Goal: Answer question/provide support: Share knowledge or assist other users

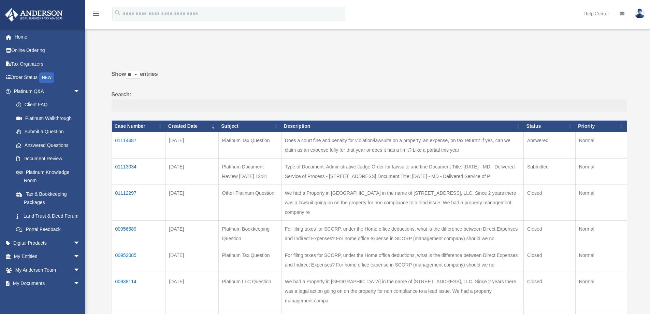
click at [126, 141] on td "01114487" at bounding box center [139, 145] width 54 height 26
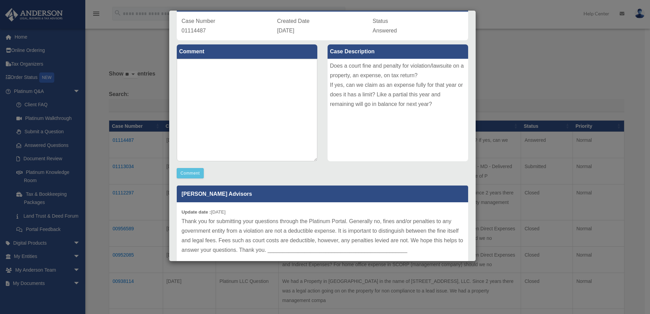
scroll to position [79, 0]
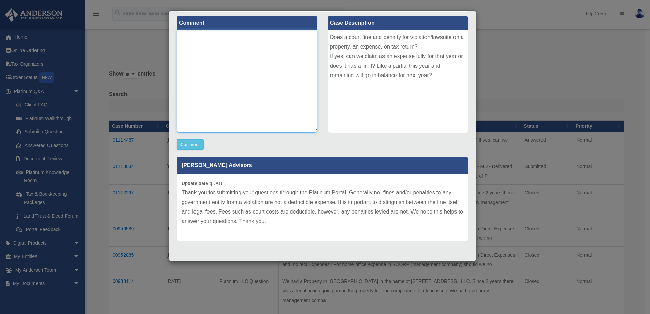
click at [215, 74] on textarea at bounding box center [247, 81] width 141 height 102
click at [194, 38] on textarea "**********" at bounding box center [247, 81] width 141 height 102
type textarea "**********"
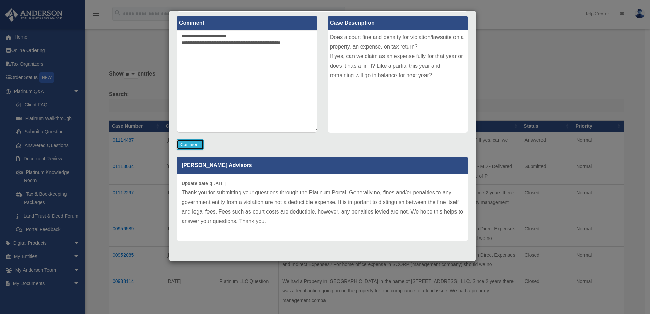
click at [191, 142] on button "Comment" at bounding box center [190, 144] width 27 height 10
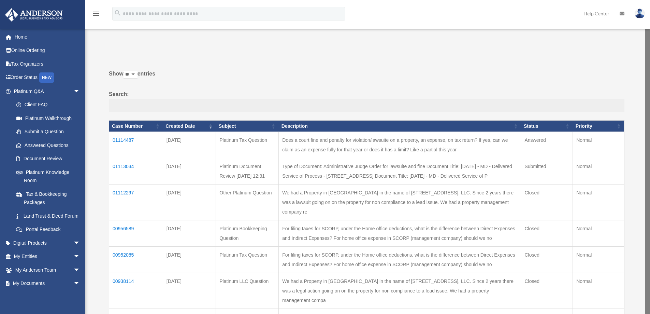
click at [124, 165] on td "01113034" at bounding box center [136, 171] width 54 height 26
click at [127, 166] on td "01113034" at bounding box center [139, 171] width 54 height 26
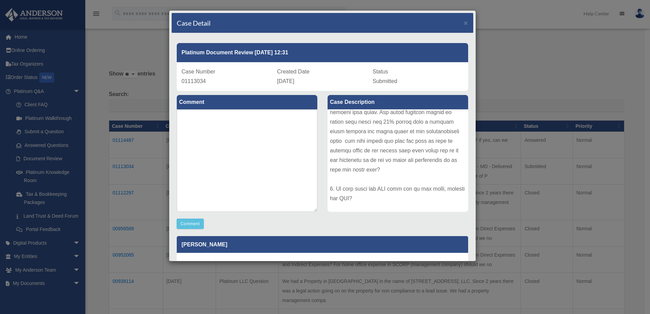
scroll to position [102, 0]
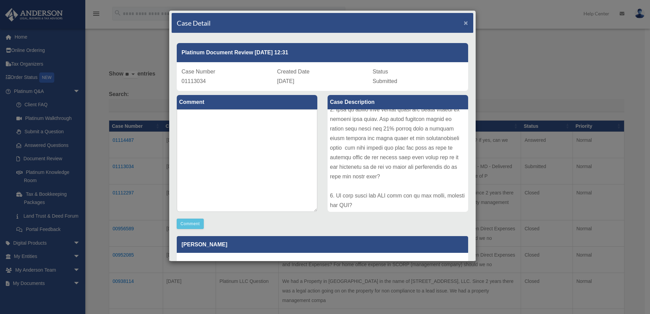
click at [464, 22] on span "×" at bounding box center [466, 23] width 4 height 8
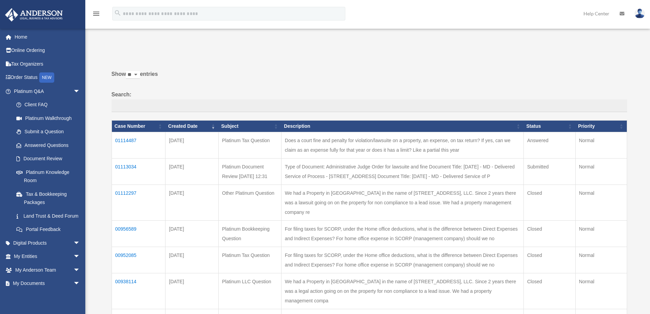
click at [130, 220] on td "00956589" at bounding box center [139, 233] width 54 height 26
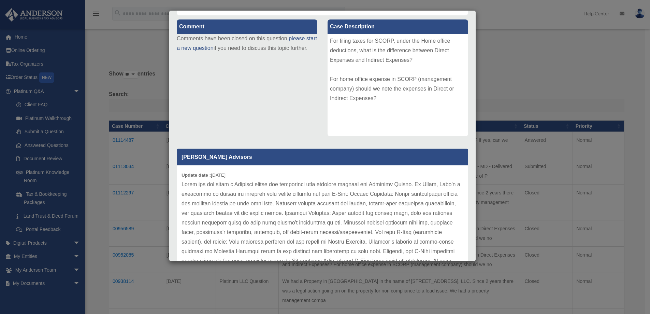
scroll to position [0, 0]
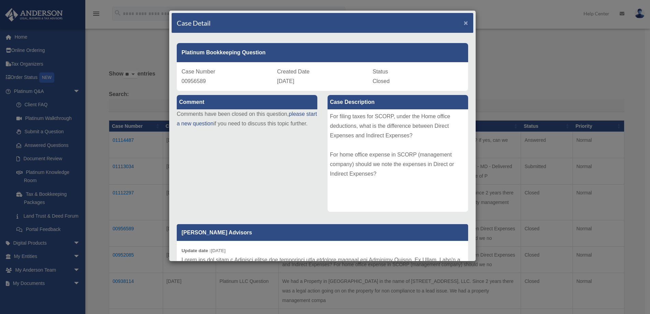
click at [464, 24] on span "×" at bounding box center [466, 23] width 4 height 8
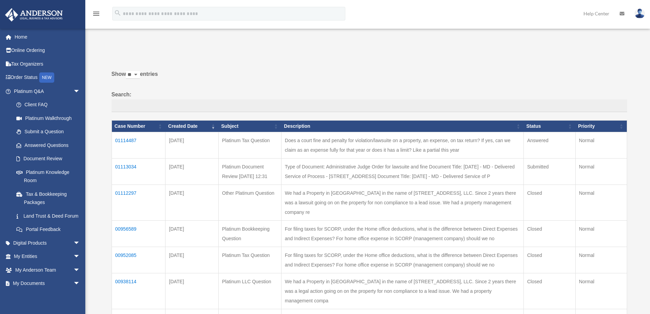
click at [124, 139] on td "01114487" at bounding box center [139, 145] width 54 height 26
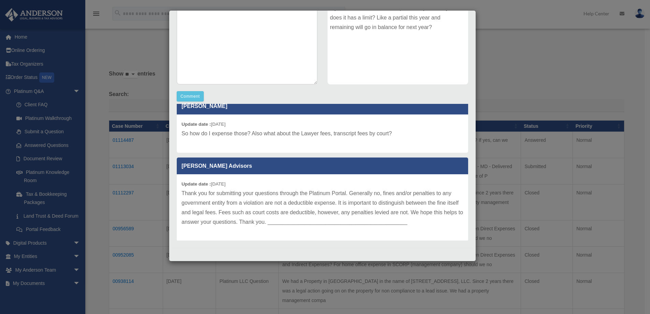
scroll to position [12, 0]
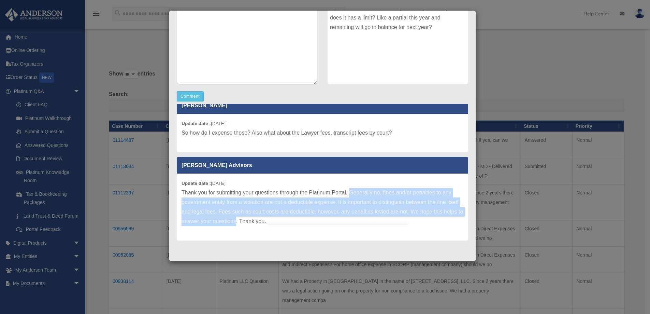
drag, startPoint x: 268, startPoint y: 221, endPoint x: 350, endPoint y: 193, distance: 87.2
click at [350, 193] on p "Thank you for submitting your questions through the Platinum Portal. Generally …" at bounding box center [323, 207] width 282 height 38
copy p "Generally no, fines and/or penalties to any government entity from a violation …"
